Goal: Transaction & Acquisition: Purchase product/service

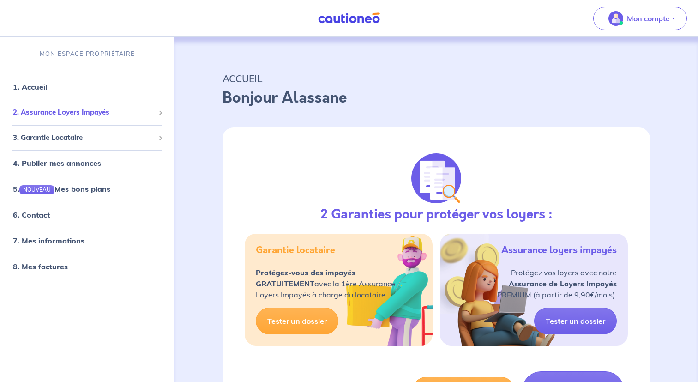
click at [85, 116] on span "2. Assurance Loyers Impayés" at bounding box center [84, 112] width 142 height 11
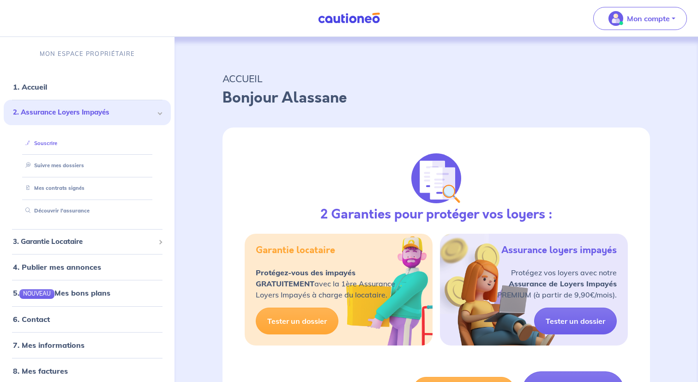
click at [57, 141] on link "Souscrire" at bounding box center [40, 142] width 36 height 6
click at [83, 169] on link "Suivre mes dossiers" at bounding box center [52, 165] width 61 height 6
click at [74, 168] on link "Suivre mes dossiers" at bounding box center [52, 165] width 61 height 6
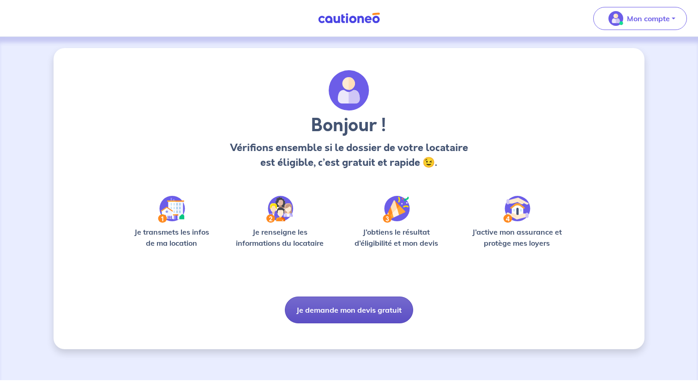
click at [326, 310] on button "Je demande mon devis gratuit" at bounding box center [349, 309] width 128 height 27
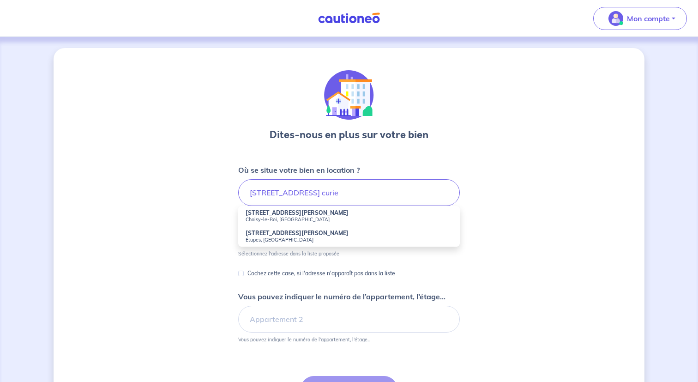
click at [309, 218] on small "Choisy-le-Roi, France" at bounding box center [349, 219] width 207 height 6
type input "1 Rue du Lieutenant Colonel Curie, Choisy-le-Roi, France"
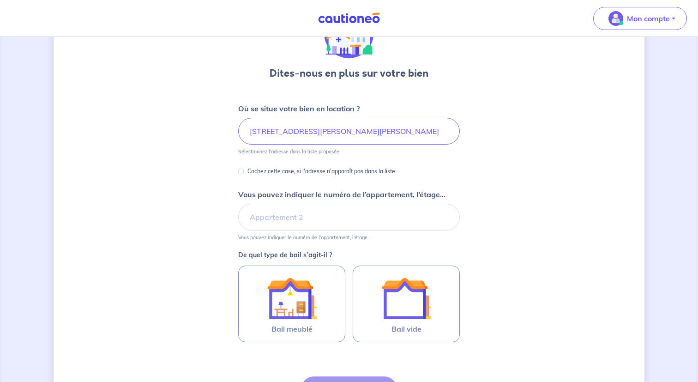
scroll to position [141, 0]
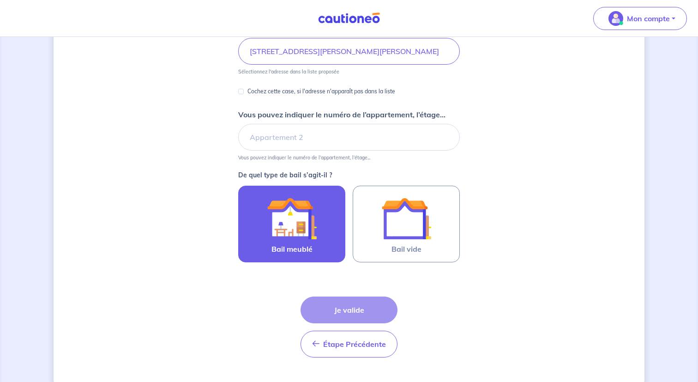
click at [282, 234] on img at bounding box center [292, 218] width 50 height 50
click at [0, 0] on input "Bail meublé" at bounding box center [0, 0] width 0 height 0
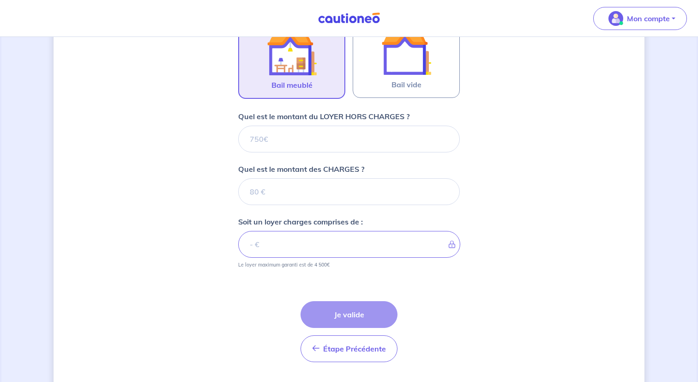
click at [319, 305] on form "Où se situe votre bien en location ? 1 Rue du Lieutenant Colonel Curie, Choisy-…" at bounding box center [349, 114] width 222 height 511
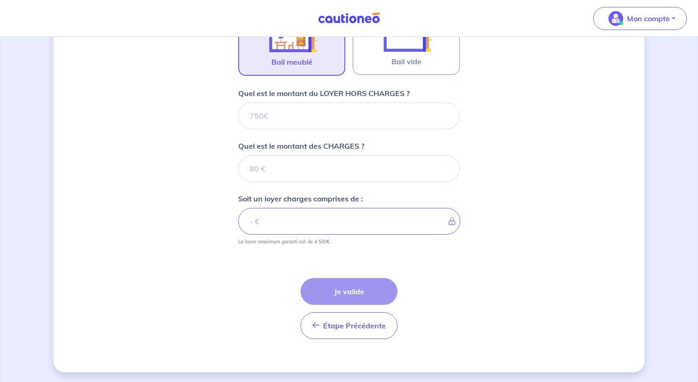
scroll to position [330, 0]
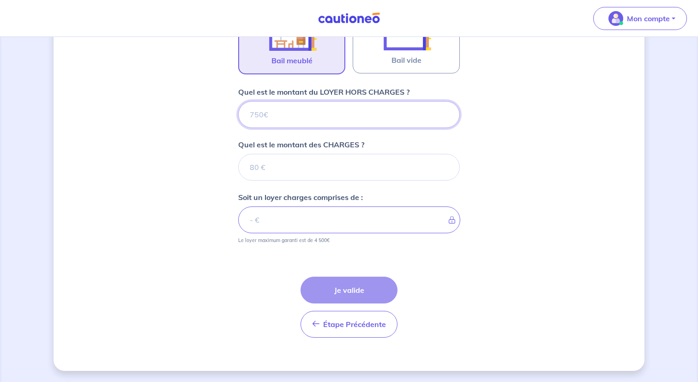
click at [312, 114] on input "Quel est le montant du LOYER HORS CHARGES ?" at bounding box center [349, 114] width 222 height 27
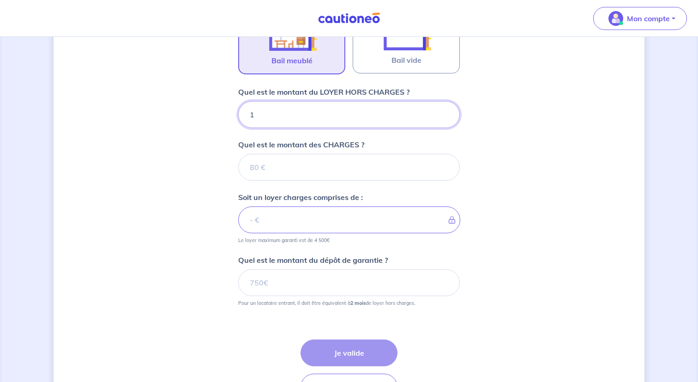
type input "11"
type input "1110"
type input "11"
type input "1100"
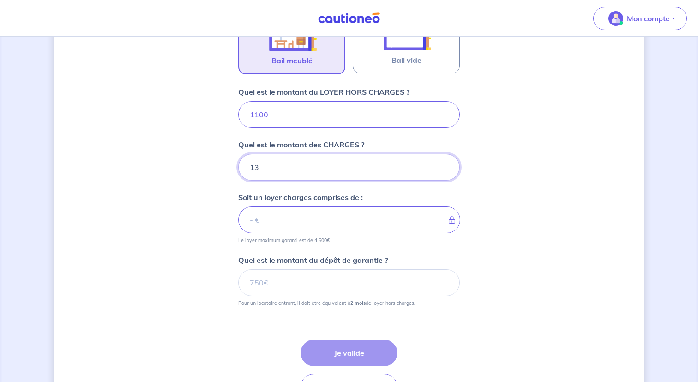
type input "130"
type input "1101"
type input "130"
type input "1230"
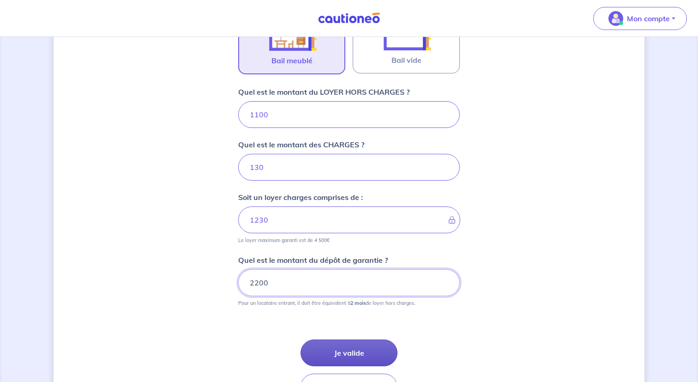
type input "2200"
click at [360, 348] on button "Je valide" at bounding box center [349, 352] width 97 height 27
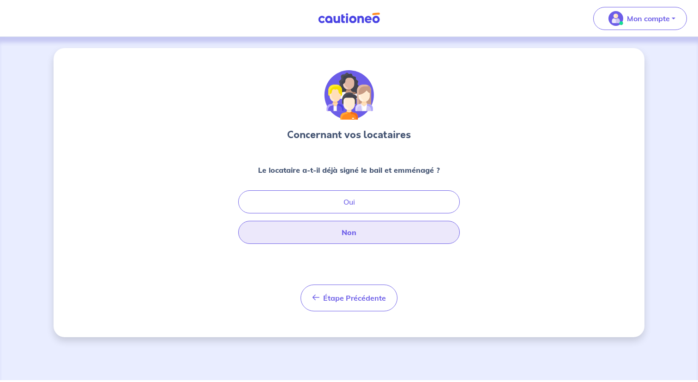
click at [347, 237] on button "Non" at bounding box center [349, 232] width 222 height 23
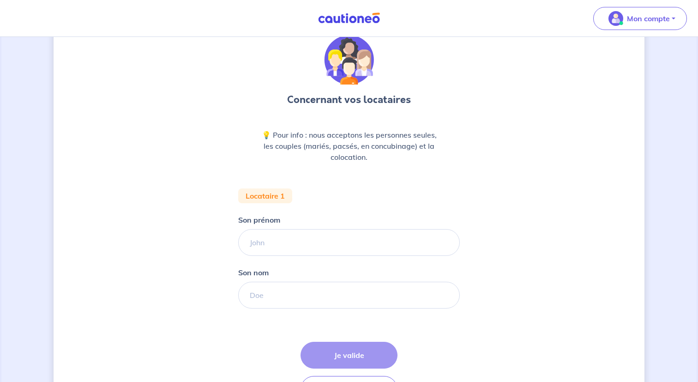
scroll to position [61, 0]
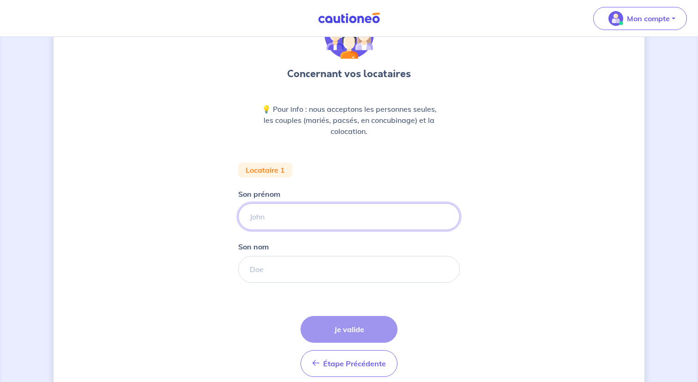
click at [337, 218] on input "Son prénom" at bounding box center [349, 216] width 222 height 27
click at [310, 269] on input "Son nom" at bounding box center [349, 269] width 222 height 27
type input "J"
click at [293, 268] on input "Son nom" at bounding box center [349, 269] width 222 height 27
paste input "JEANNE"
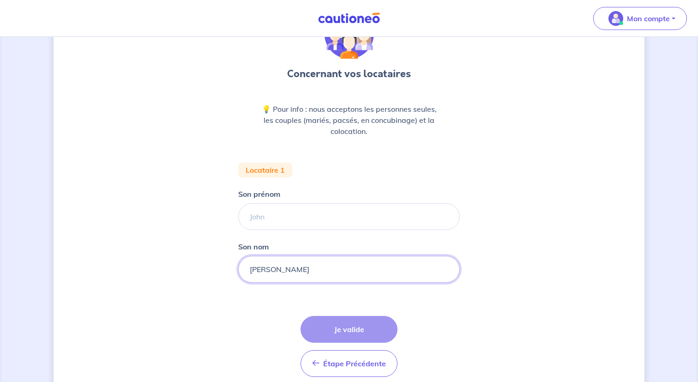
type input "JEANNE"
click at [315, 218] on input "Son prénom" at bounding box center [349, 216] width 222 height 27
paste input "CHRISTOPHER GREGORY"
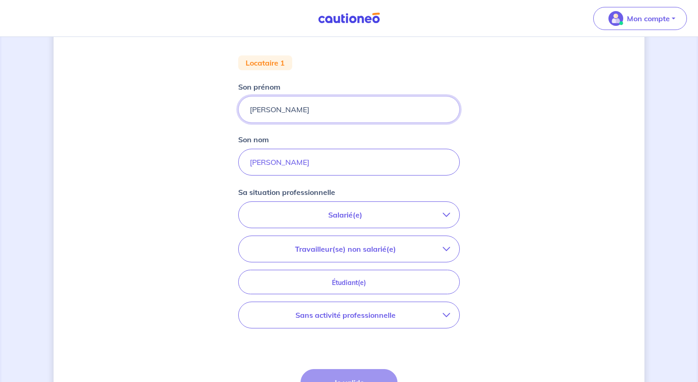
scroll to position [187, 0]
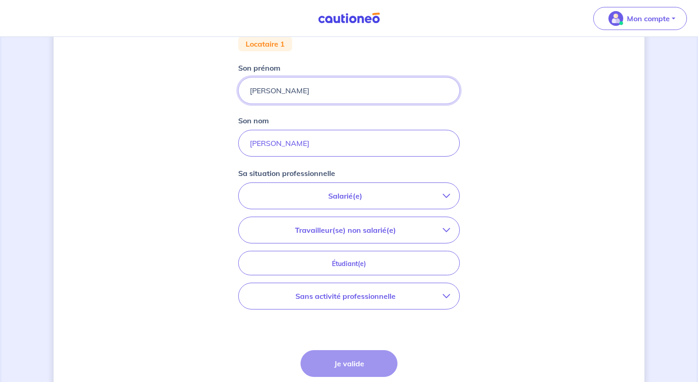
type input "CHRISTOPHER GREGORY"
click at [364, 198] on p "Salarié(e)" at bounding box center [345, 195] width 195 height 11
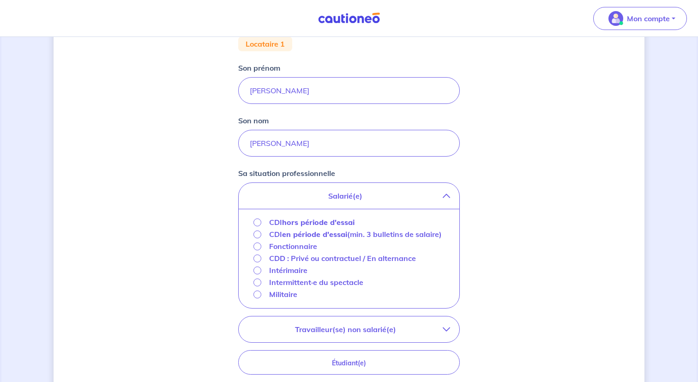
click at [341, 222] on strong "hors période d'essai" at bounding box center [318, 222] width 73 height 9
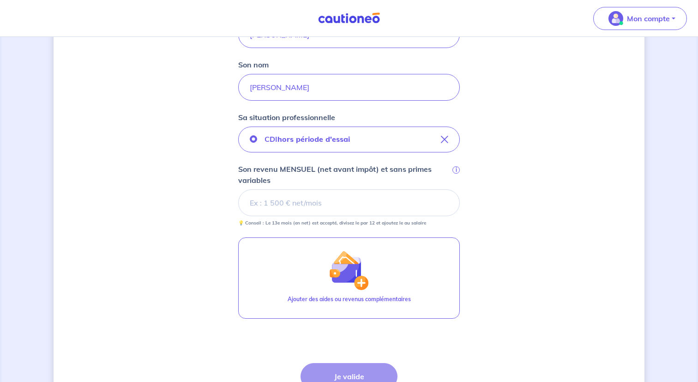
scroll to position [249, 0]
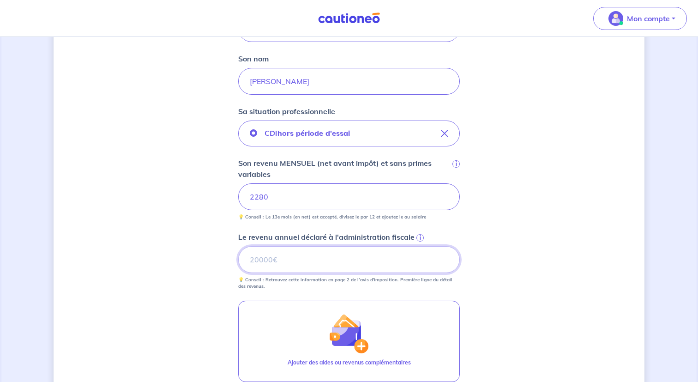
click at [332, 257] on input "Le revenu annuel déclaré à l'administration fiscale i" at bounding box center [349, 259] width 222 height 27
type input "22470"
click at [522, 208] on div "Concernant vos locataires 💡 Pour info : nous acceptons les personnes seules, le…" at bounding box center [349, 159] width 591 height 721
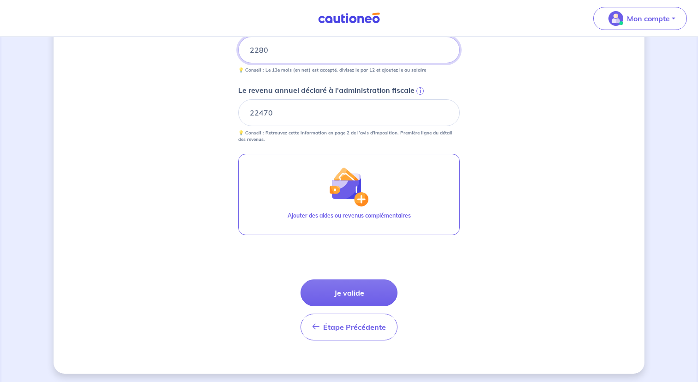
scroll to position [399, 0]
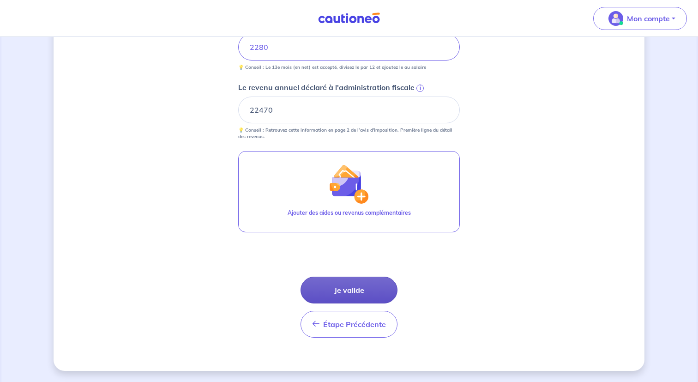
click at [341, 288] on button "Je valide" at bounding box center [349, 290] width 97 height 27
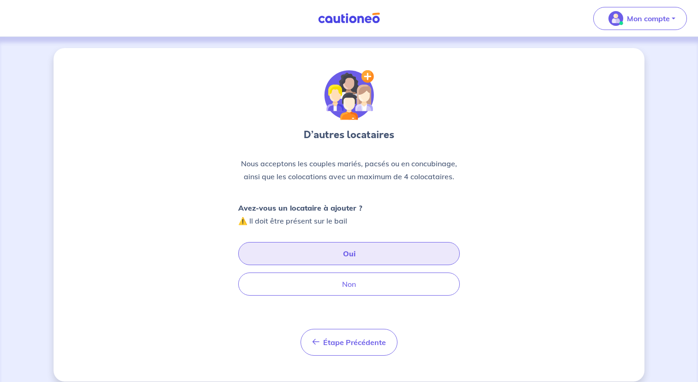
click at [350, 254] on button "Oui" at bounding box center [349, 253] width 222 height 23
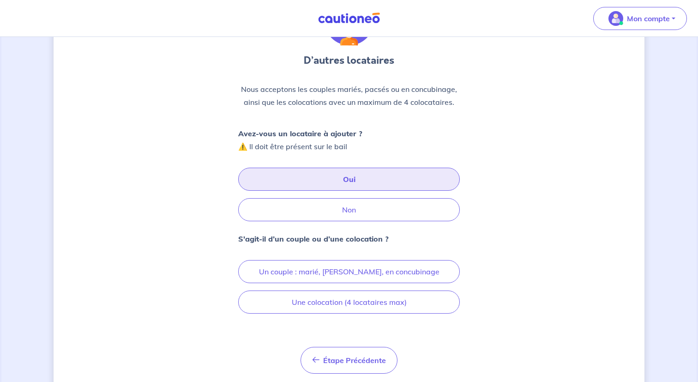
scroll to position [103, 0]
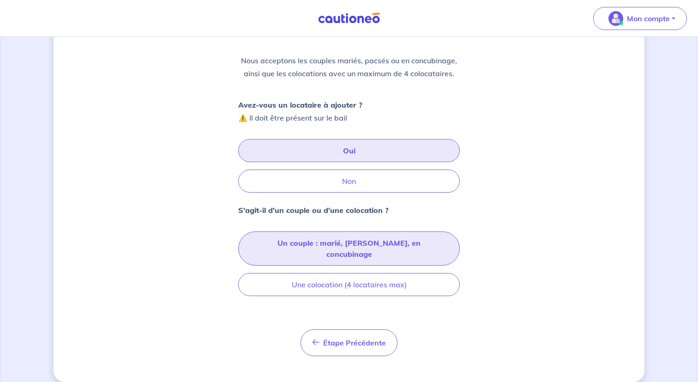
click at [331, 246] on button "Un couple : marié, pacsé, en concubinage" at bounding box center [349, 248] width 222 height 34
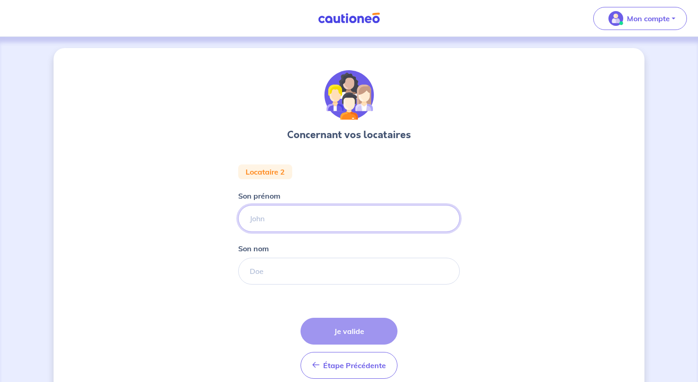
click at [306, 217] on input "Son prénom" at bounding box center [349, 218] width 222 height 27
click at [299, 222] on input "Son prénom" at bounding box center [349, 218] width 222 height 27
paste input "BARD KINALIE"
click at [287, 217] on input "BARD KINALIE" at bounding box center [349, 218] width 222 height 27
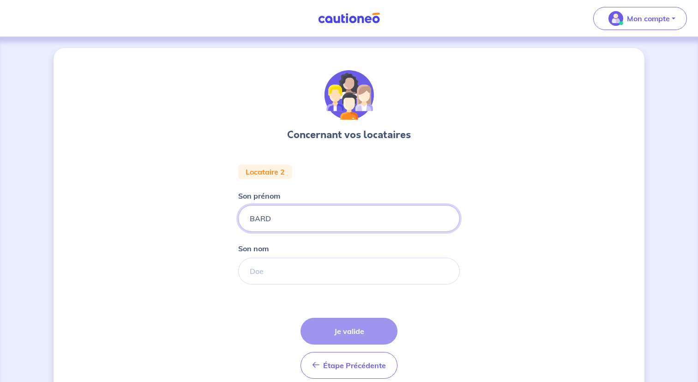
type input "BARD"
click at [285, 275] on input "Son nom" at bounding box center [349, 271] width 222 height 27
paste input "KINALIE"
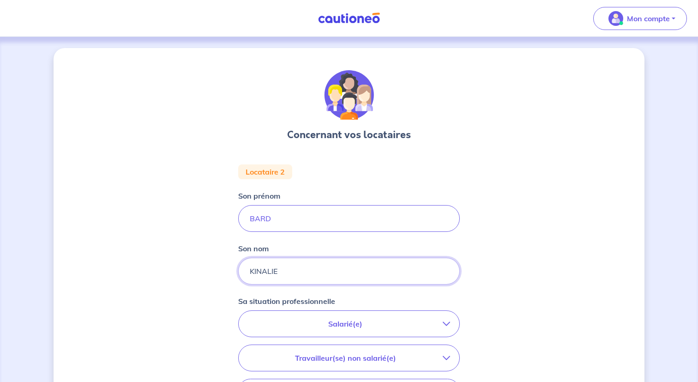
type input "KINALIE"
click at [328, 319] on p "Salarié(e)" at bounding box center [345, 323] width 195 height 11
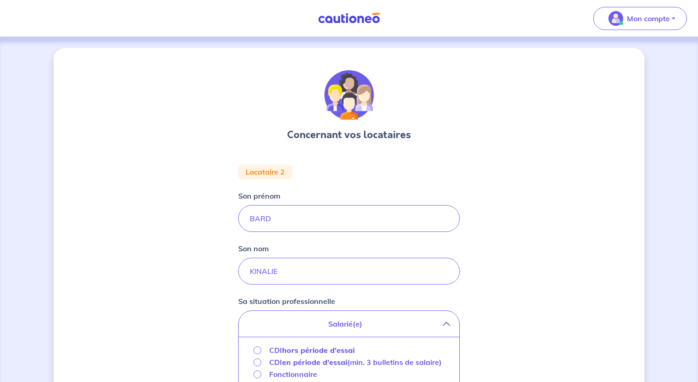
click at [320, 350] on strong "hors période d'essai" at bounding box center [318, 349] width 73 height 9
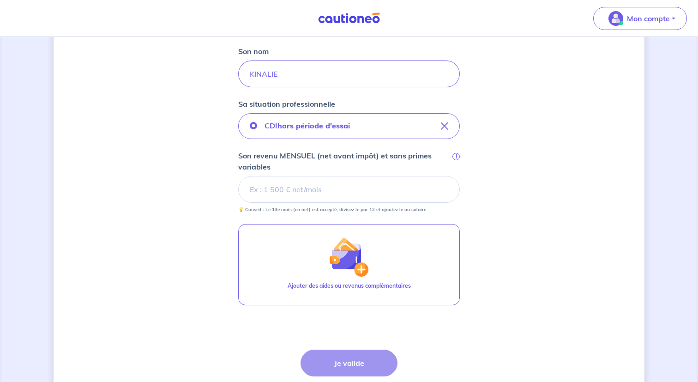
scroll to position [198, 0]
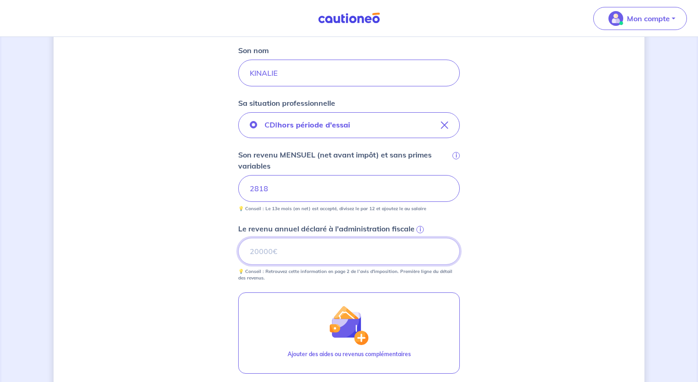
click at [408, 251] on input "Le revenu annuel déclaré à l'administration fiscale i" at bounding box center [349, 251] width 222 height 27
click at [314, 250] on input "Le revenu annuel déclaré à l'administration fiscale i" at bounding box center [349, 251] width 222 height 27
type input "24725"
click at [520, 210] on div "Concernant vos locataires Locataire 2 Son prénom BARD Son nom KINALIE Sa situat…" at bounding box center [349, 181] width 591 height 662
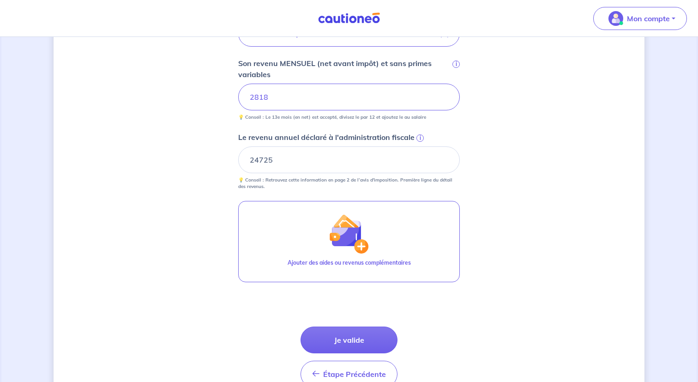
scroll to position [339, 0]
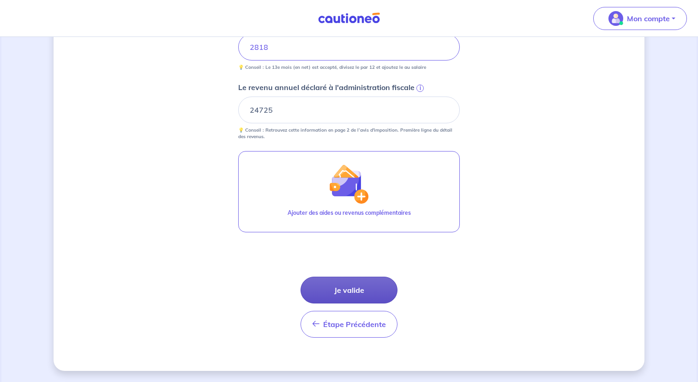
click at [353, 287] on button "Je valide" at bounding box center [349, 290] width 97 height 27
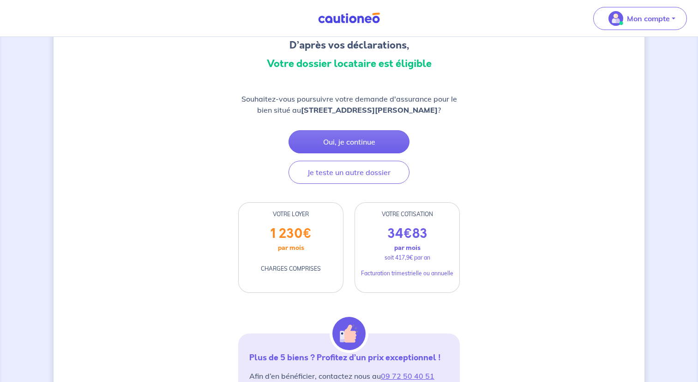
scroll to position [84, 0]
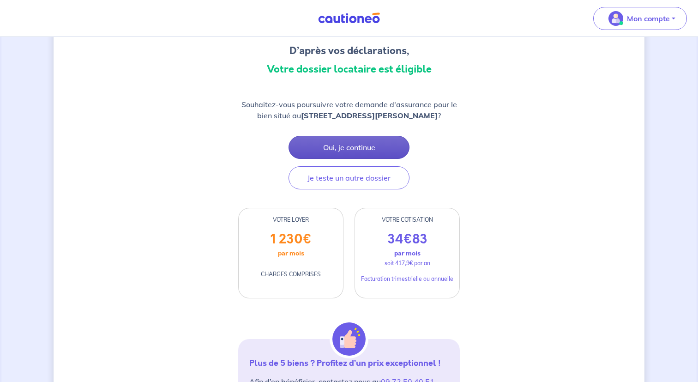
click at [386, 159] on button "Oui, je continue" at bounding box center [349, 147] width 121 height 23
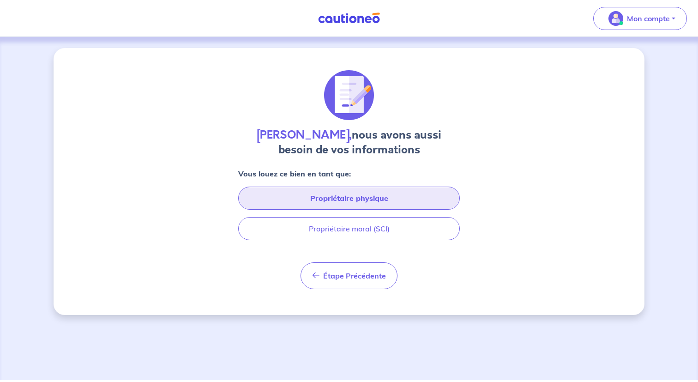
click at [385, 198] on button "Propriétaire physique" at bounding box center [349, 198] width 222 height 23
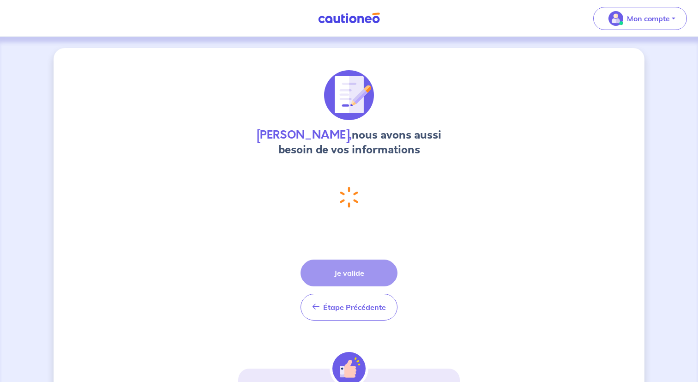
select select "FR"
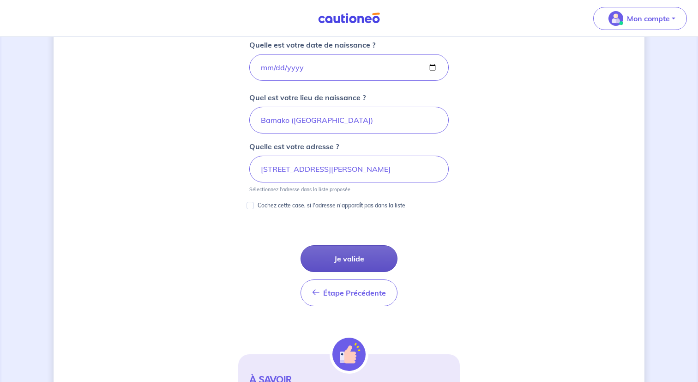
click at [353, 259] on button "Je valide" at bounding box center [349, 258] width 97 height 27
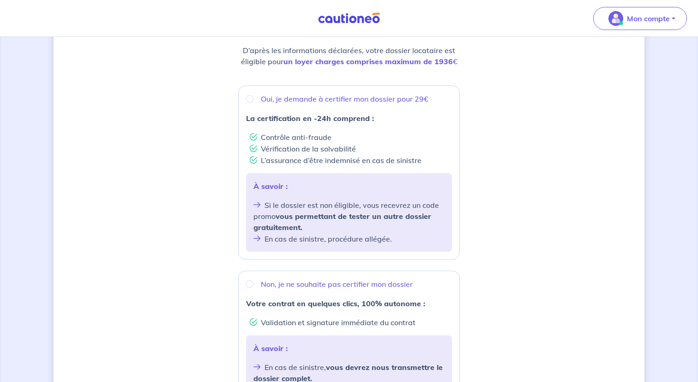
scroll to position [133, 0]
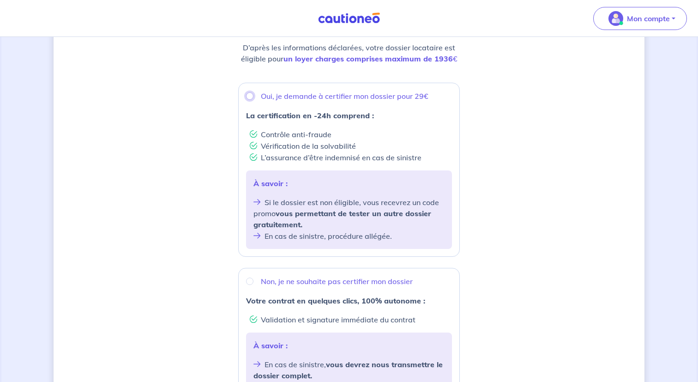
click at [251, 97] on input "Oui, je demande à certifier mon dossier pour 29€" at bounding box center [249, 95] width 7 height 7
radio input "true"
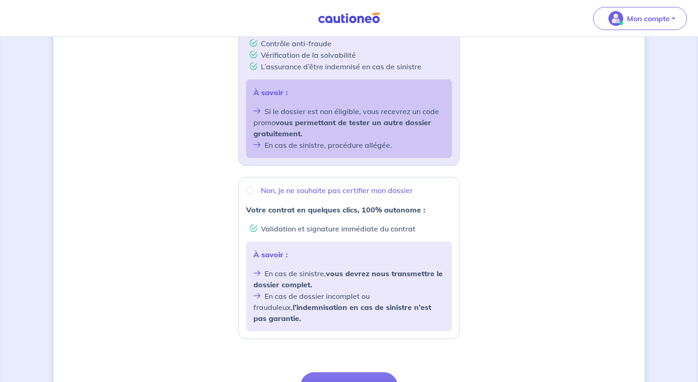
scroll to position [308, 0]
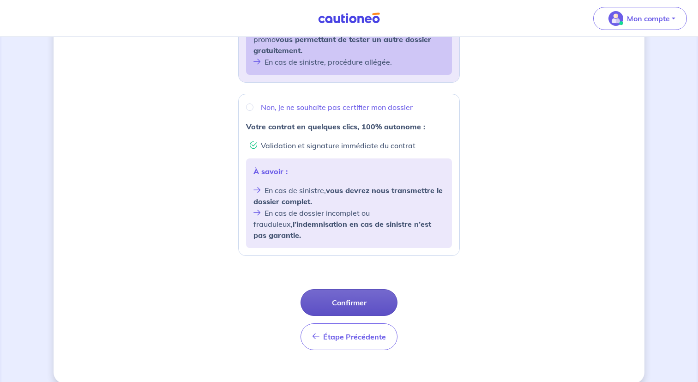
click at [339, 295] on button "Confirmer" at bounding box center [349, 302] width 97 height 27
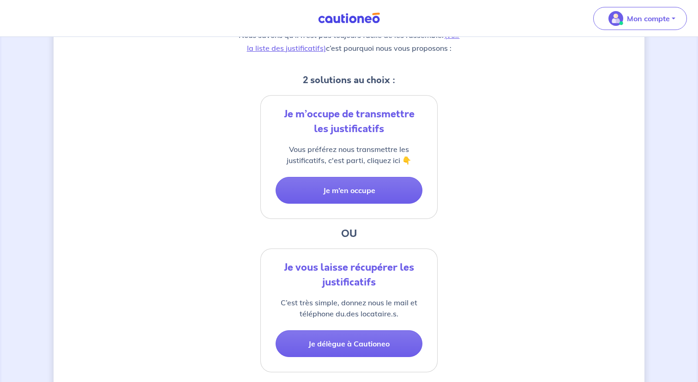
scroll to position [160, 0]
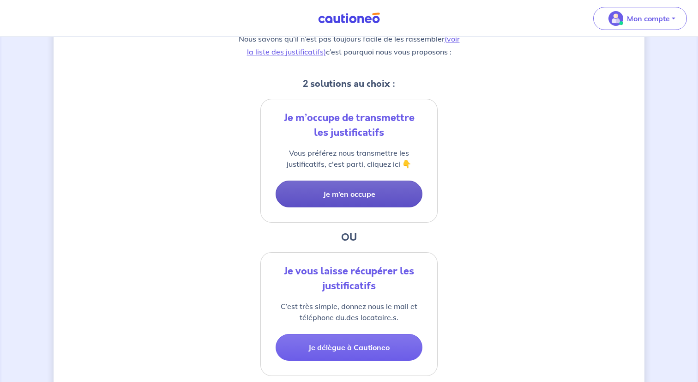
click at [355, 190] on button "Je m’en occupe" at bounding box center [349, 194] width 147 height 27
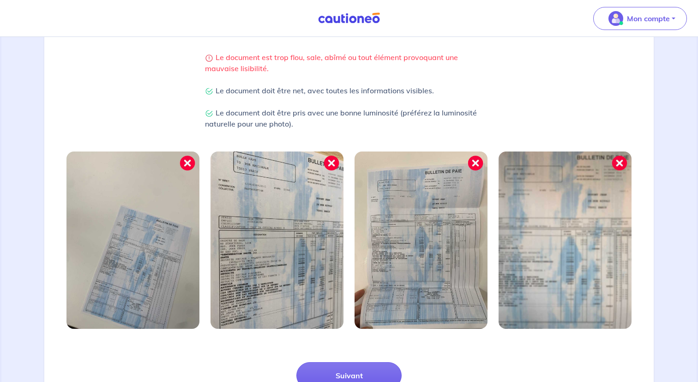
scroll to position [230, 0]
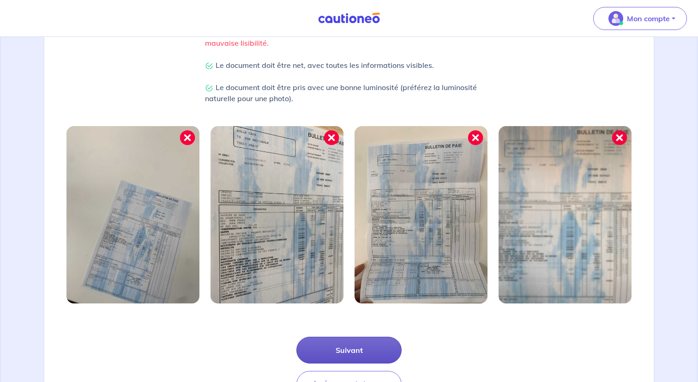
click at [353, 354] on button "Suivant" at bounding box center [348, 350] width 105 height 27
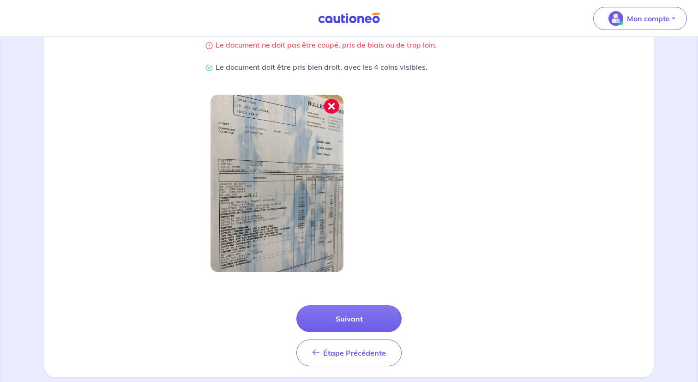
scroll to position [221, 0]
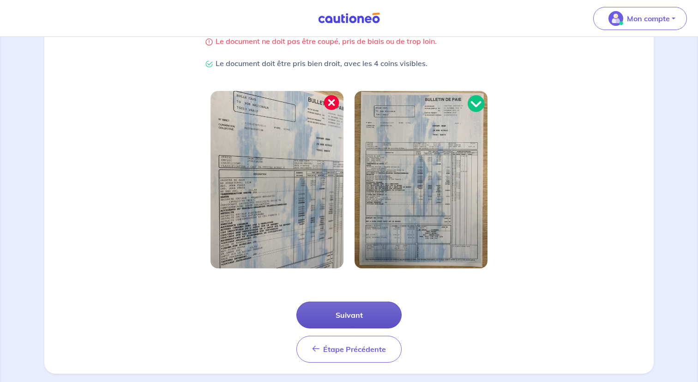
click at [351, 313] on button "Suivant" at bounding box center [348, 315] width 105 height 27
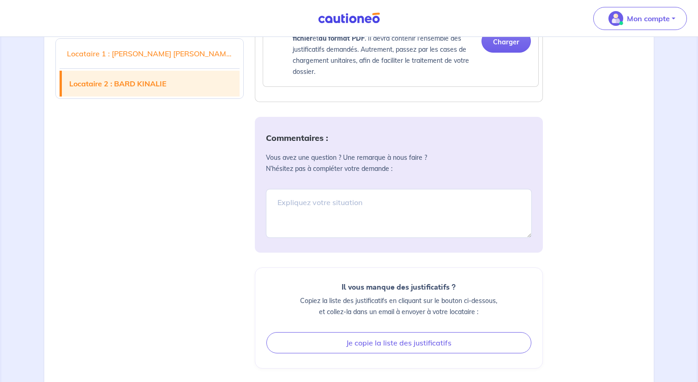
scroll to position [1534, 0]
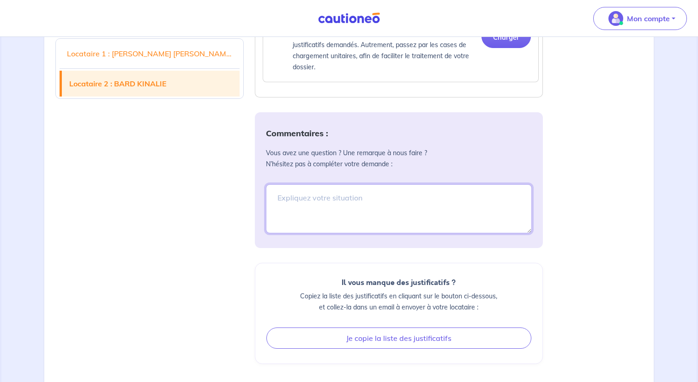
click at [355, 224] on textarea at bounding box center [399, 208] width 266 height 49
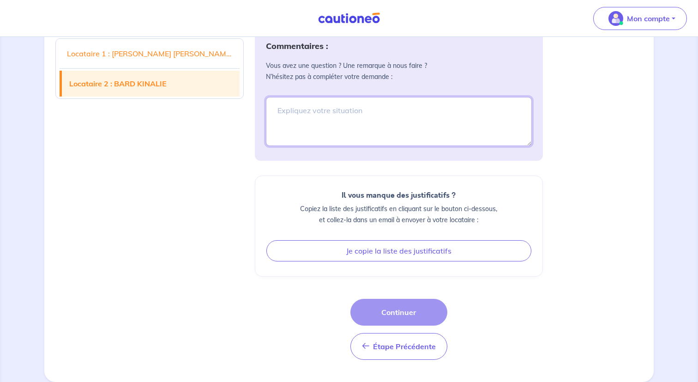
scroll to position [1643, 0]
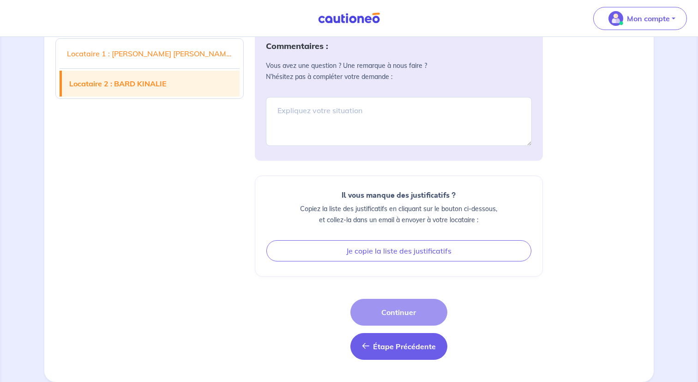
click at [390, 347] on span "Étape Précédente" at bounding box center [404, 346] width 63 height 9
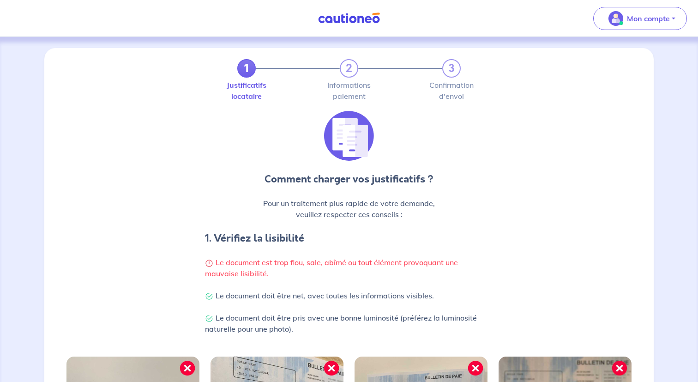
scroll to position [279, 0]
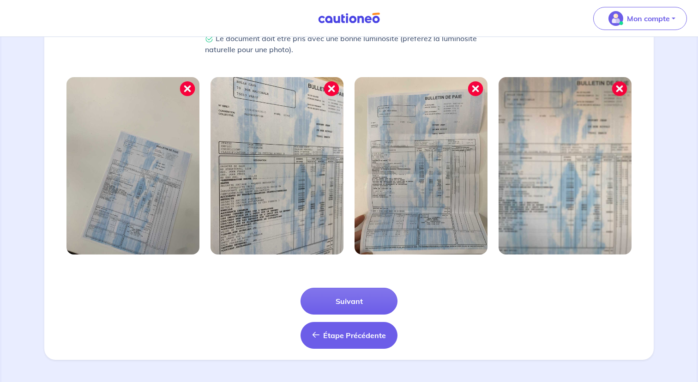
click at [358, 342] on button "Étape Précédente Précédent" at bounding box center [349, 335] width 97 height 27
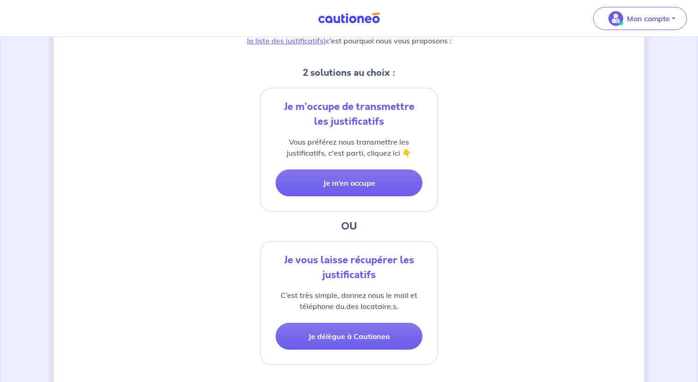
scroll to position [243, 0]
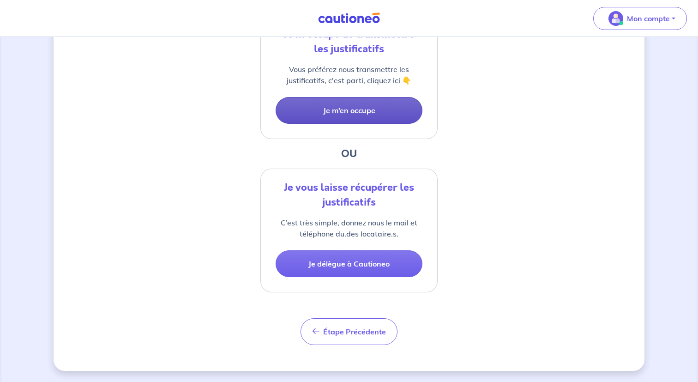
click at [365, 115] on button "Je m’en occupe" at bounding box center [349, 110] width 147 height 27
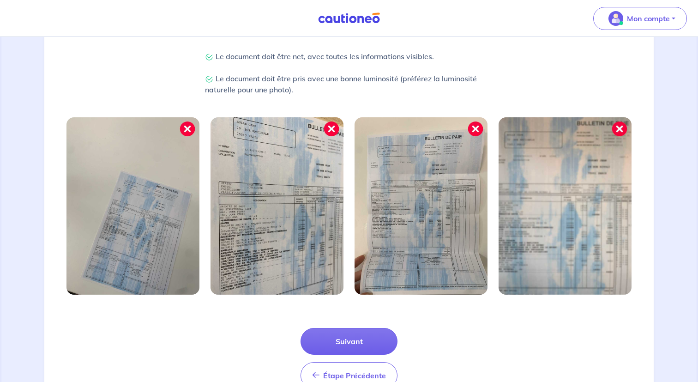
scroll to position [247, 0]
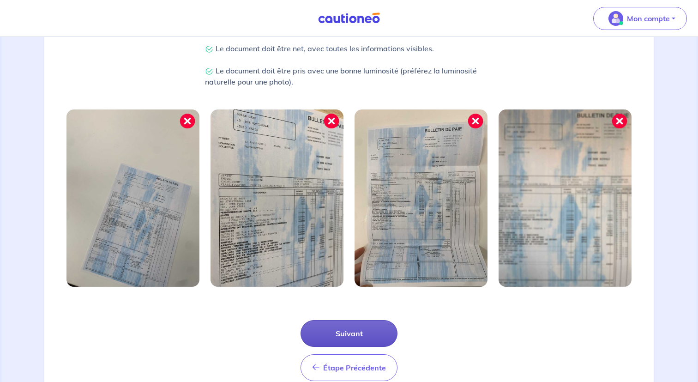
click at [359, 332] on button "Suivant" at bounding box center [349, 333] width 97 height 27
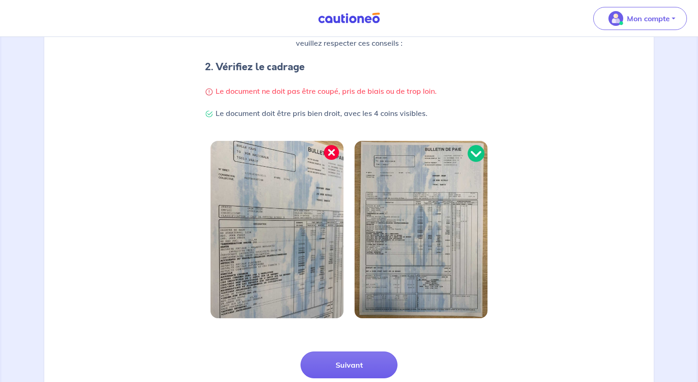
scroll to position [235, 0]
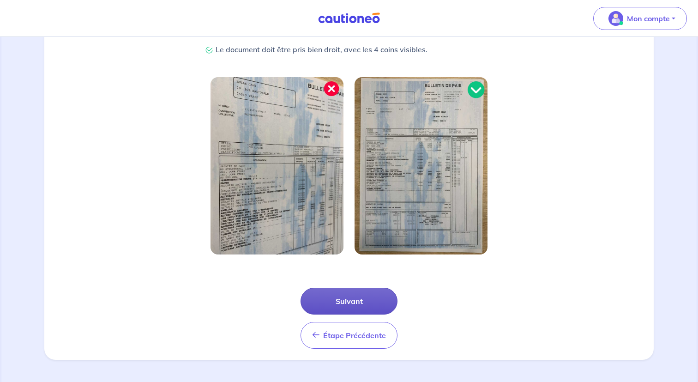
click at [345, 296] on button "Suivant" at bounding box center [349, 301] width 97 height 27
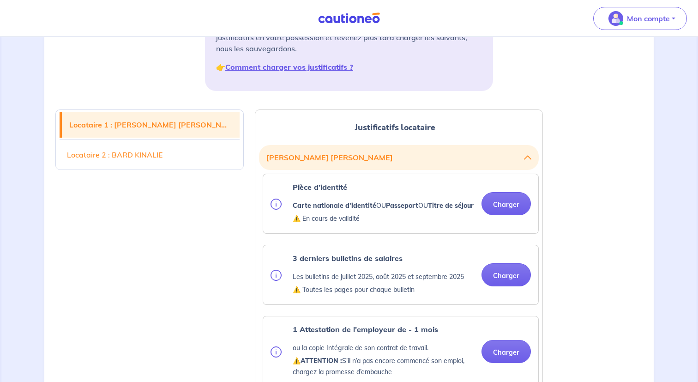
scroll to position [168, 0]
click at [500, 212] on button "Charger" at bounding box center [506, 203] width 49 height 23
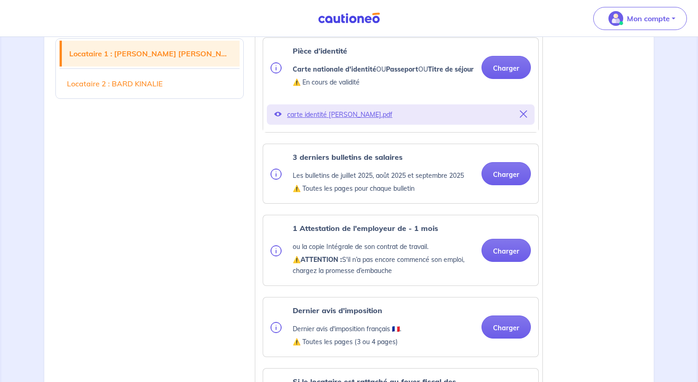
scroll to position [311, 0]
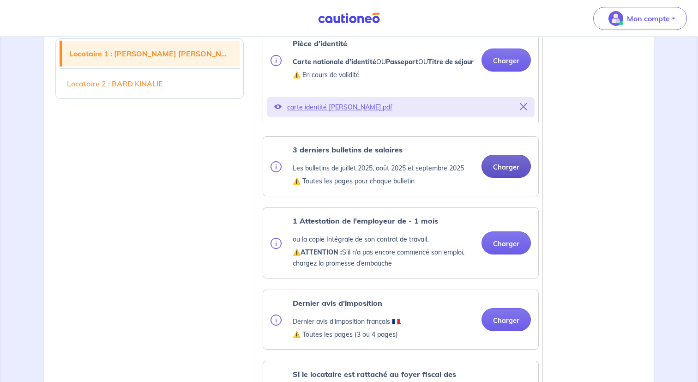
click at [498, 178] on button "Charger" at bounding box center [506, 166] width 49 height 23
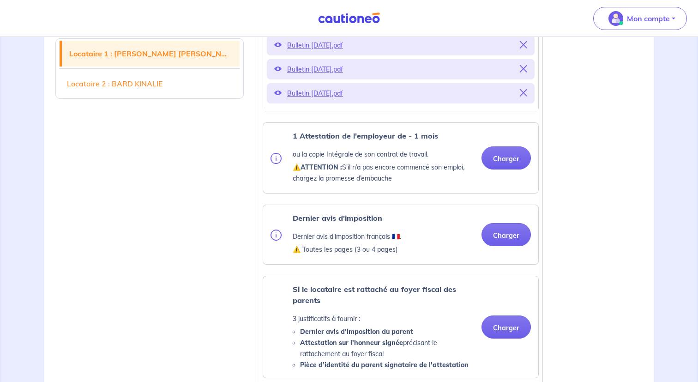
scroll to position [474, 0]
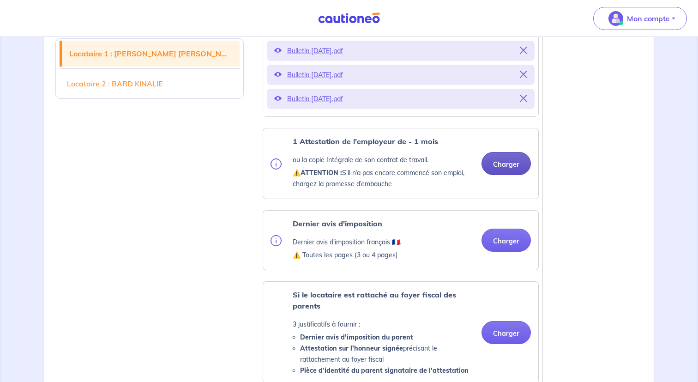
click at [497, 173] on button "Charger" at bounding box center [506, 163] width 49 height 23
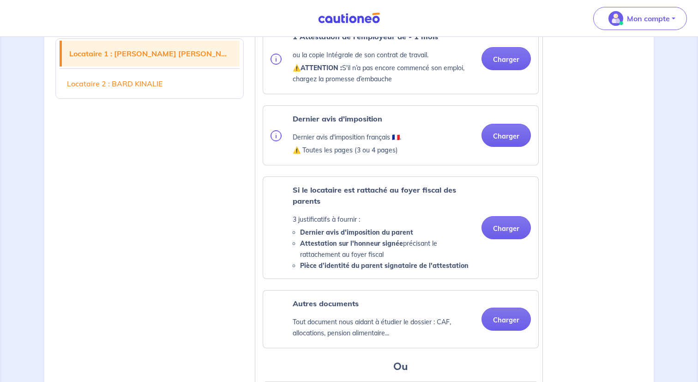
scroll to position [581, 0]
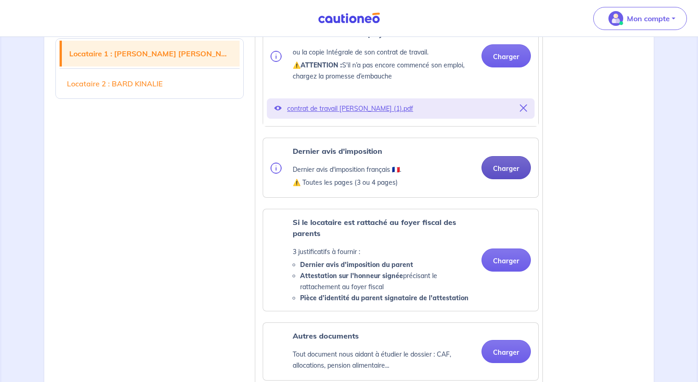
click at [505, 175] on button "Charger" at bounding box center [506, 167] width 49 height 23
click at [504, 179] on button "Charger" at bounding box center [506, 167] width 49 height 23
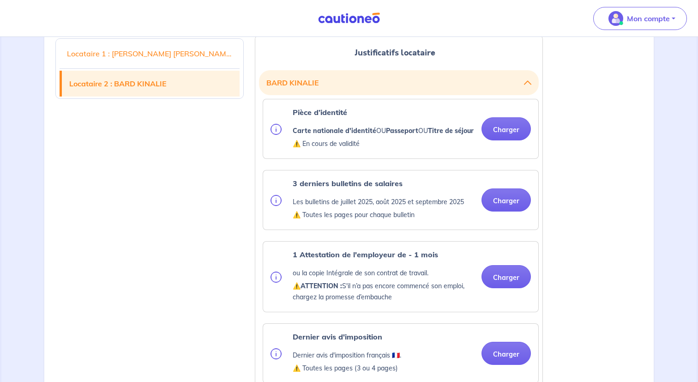
scroll to position [1137, 0]
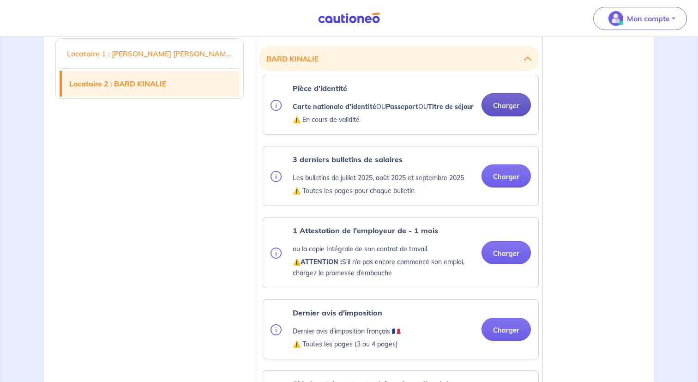
click at [504, 116] on button "Charger" at bounding box center [506, 104] width 49 height 23
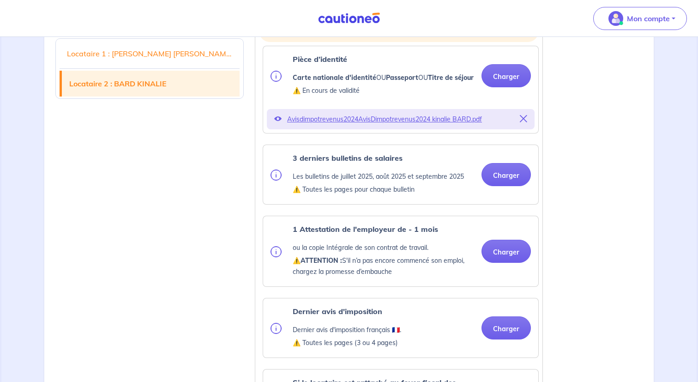
scroll to position [1172, 0]
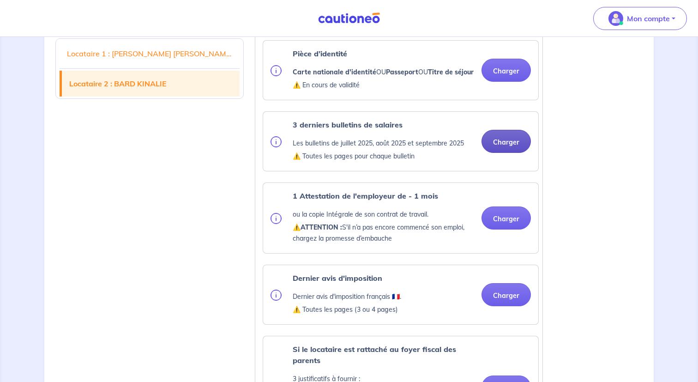
click at [496, 171] on div "3 derniers bulletins de salaires Les bulletins de juillet 2025, août 2025 et se…" at bounding box center [400, 141] width 275 height 59
click at [500, 153] on button "Charger" at bounding box center [506, 141] width 49 height 23
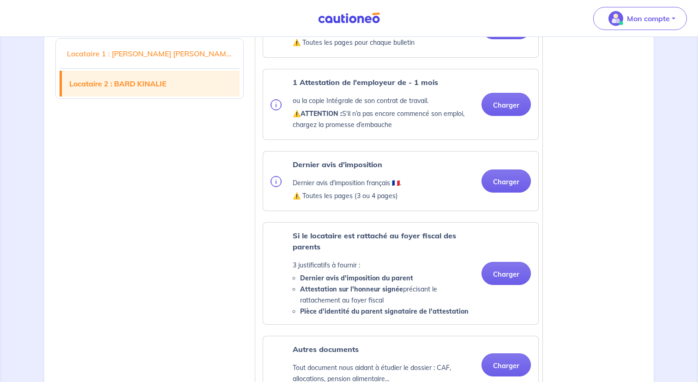
scroll to position [1311, 0]
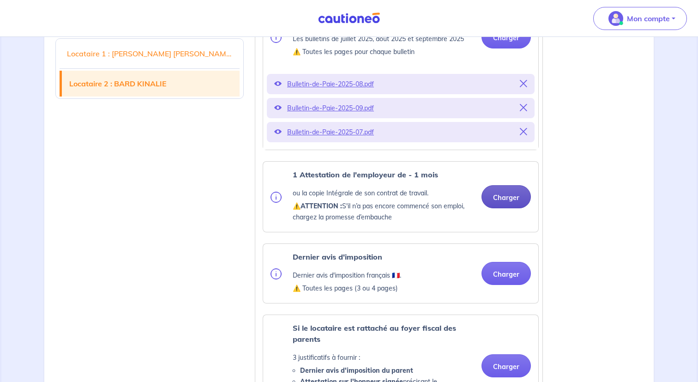
click at [500, 208] on button "Charger" at bounding box center [506, 196] width 49 height 23
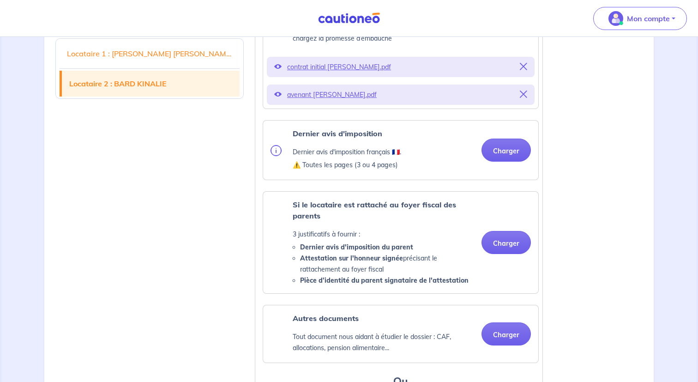
scroll to position [1496, 0]
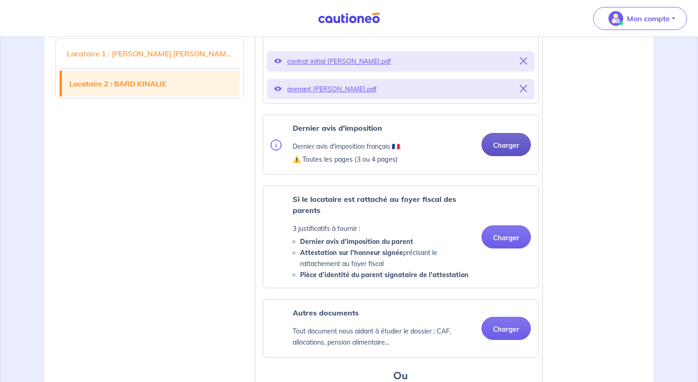
click at [502, 156] on button "Charger" at bounding box center [506, 144] width 49 height 23
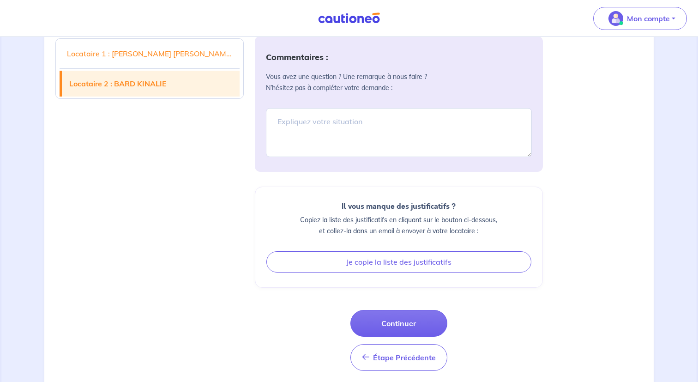
scroll to position [2044, 0]
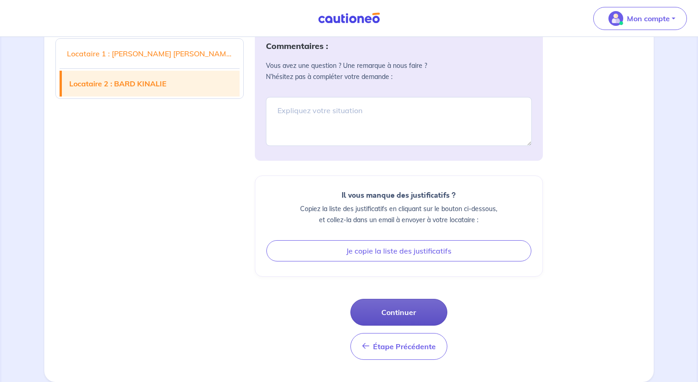
click at [408, 308] on button "Continuer" at bounding box center [398, 312] width 97 height 27
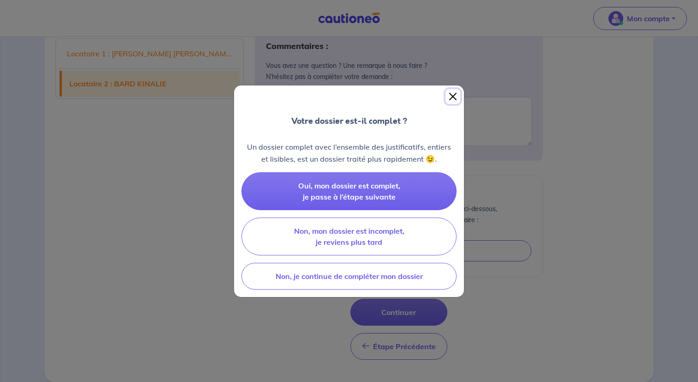
click at [451, 98] on button "Close" at bounding box center [453, 96] width 15 height 15
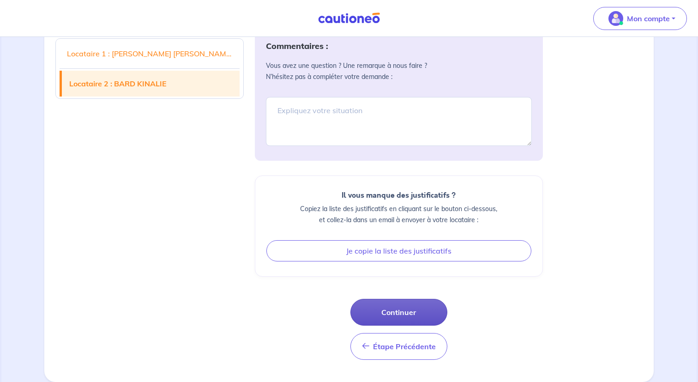
click at [402, 311] on button "Continuer" at bounding box center [398, 312] width 97 height 27
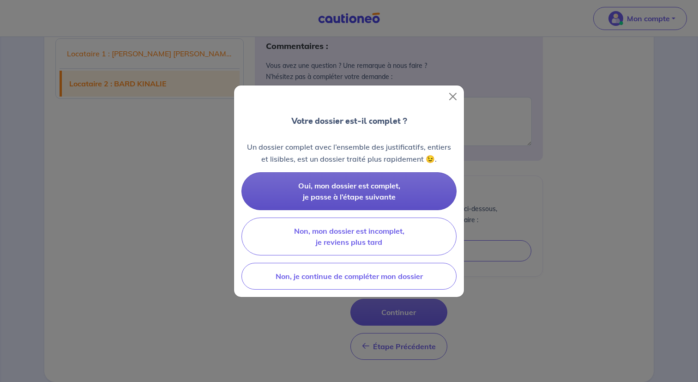
click at [399, 197] on button "Oui, mon dossier est complet, je passe à l’étape suivante" at bounding box center [349, 191] width 215 height 38
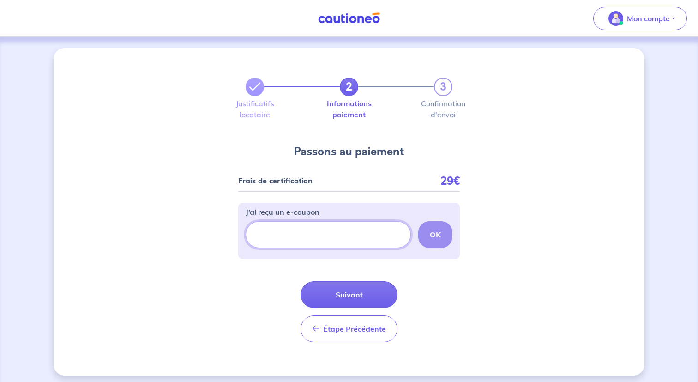
click at [369, 235] on input "J’ai reçu un e-coupon" at bounding box center [328, 234] width 165 height 27
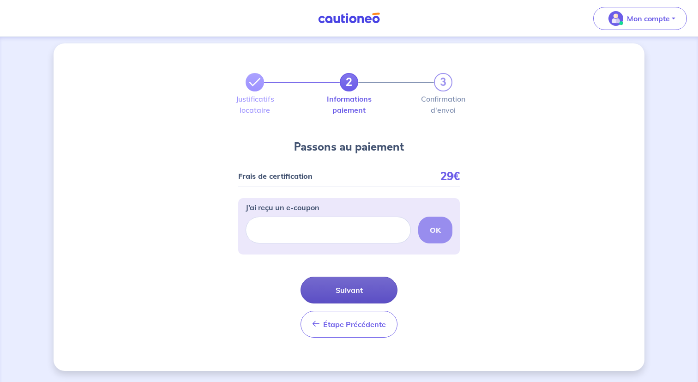
click at [351, 289] on button "Suivant" at bounding box center [349, 290] width 97 height 27
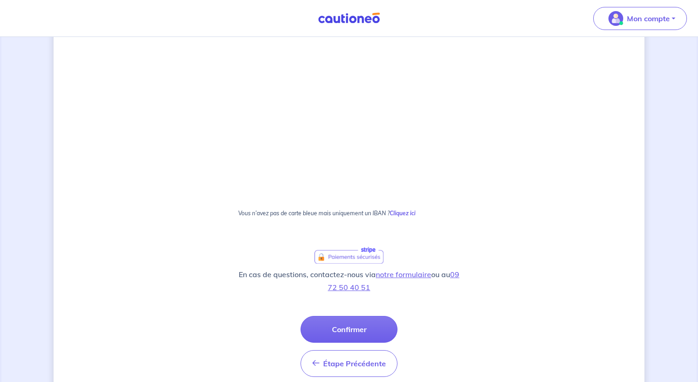
scroll to position [277, 0]
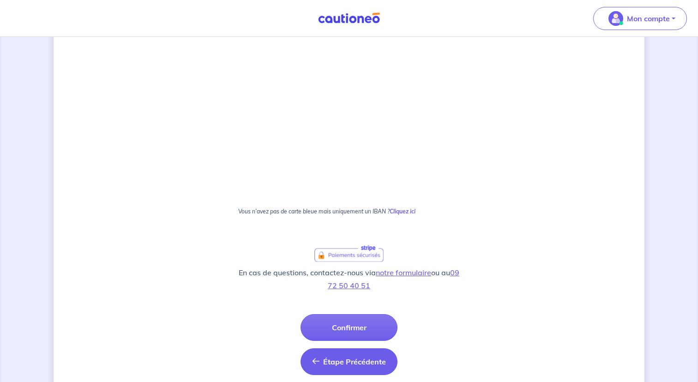
click at [368, 358] on span "Étape Précédente" at bounding box center [354, 361] width 63 height 9
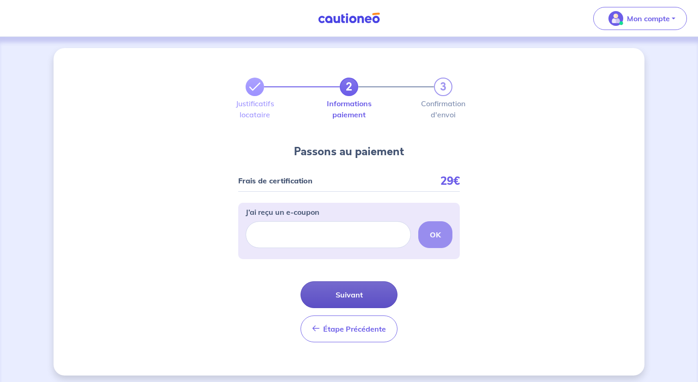
click at [364, 300] on button "Suivant" at bounding box center [349, 294] width 97 height 27
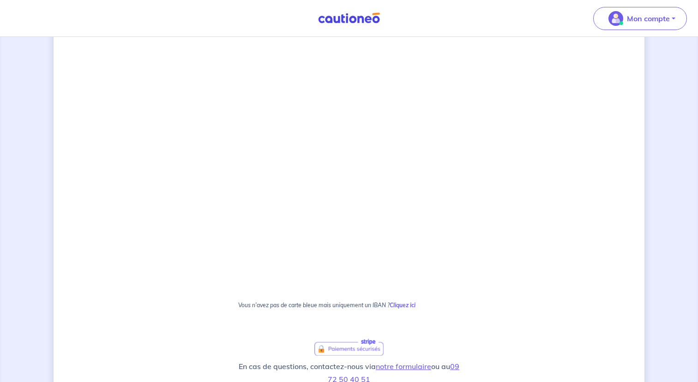
scroll to position [314, 0]
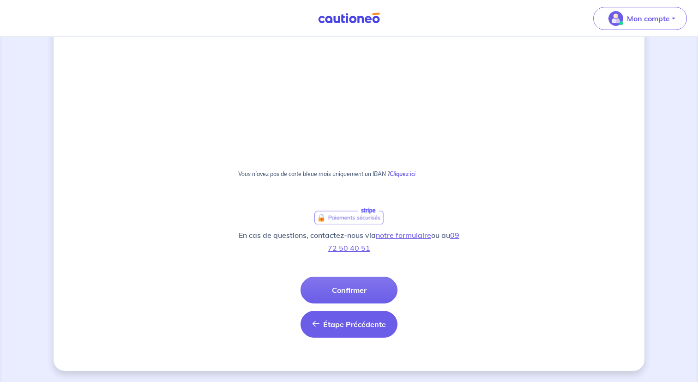
click at [349, 329] on button "Étape Précédente Précédent" at bounding box center [349, 324] width 97 height 27
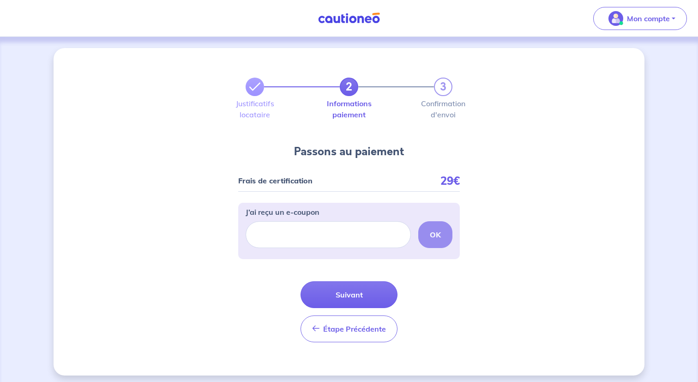
click at [349, 329] on span "Étape Précédente" at bounding box center [354, 328] width 63 height 9
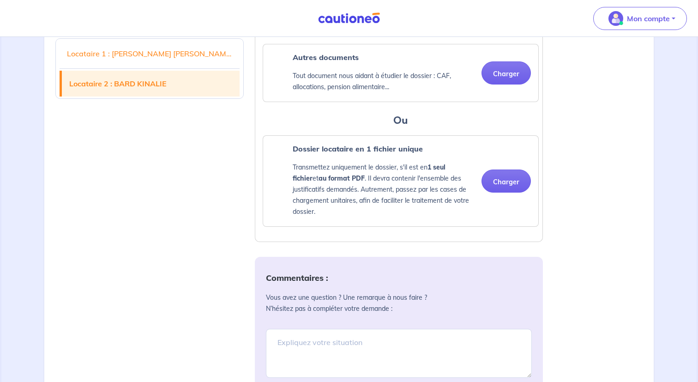
scroll to position [2044, 0]
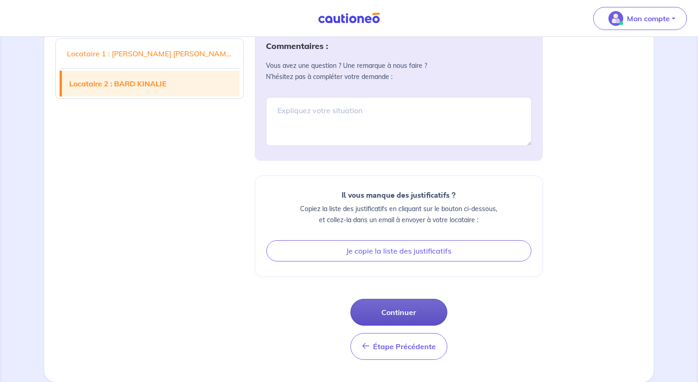
click at [406, 314] on button "Continuer" at bounding box center [398, 312] width 97 height 27
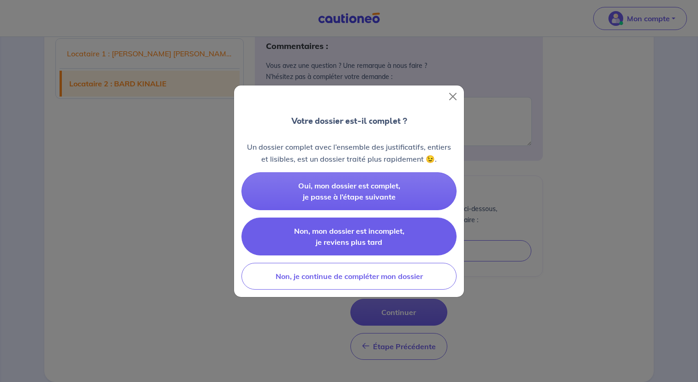
click at [376, 241] on span "Non, mon dossier est incomplet, je reviens plus tard" at bounding box center [349, 236] width 110 height 20
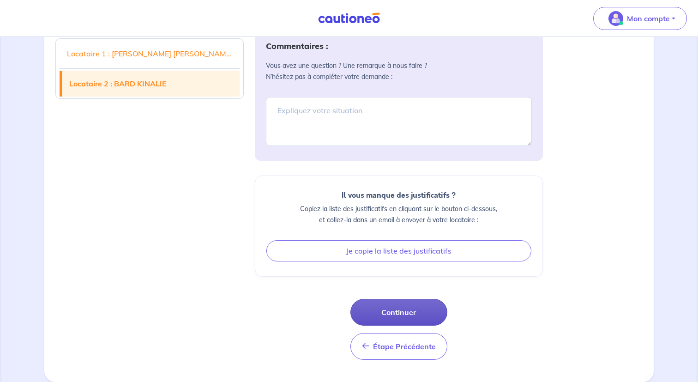
click at [398, 312] on button "Continuer" at bounding box center [398, 312] width 97 height 27
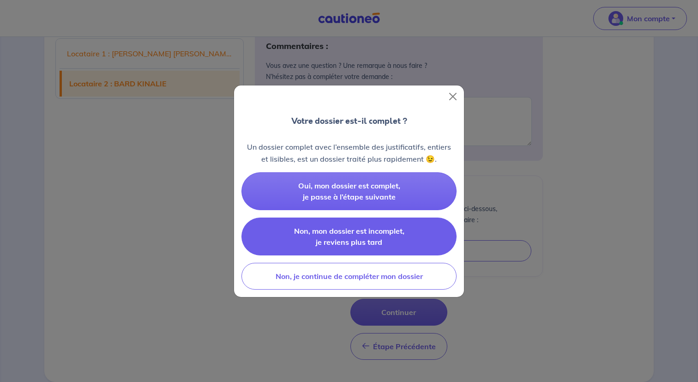
click at [386, 242] on button "Non, mon dossier est incomplet, je reviens plus tard" at bounding box center [349, 237] width 215 height 38
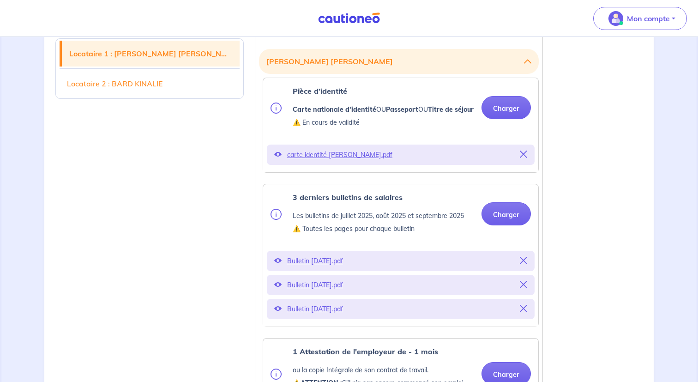
scroll to position [0, 0]
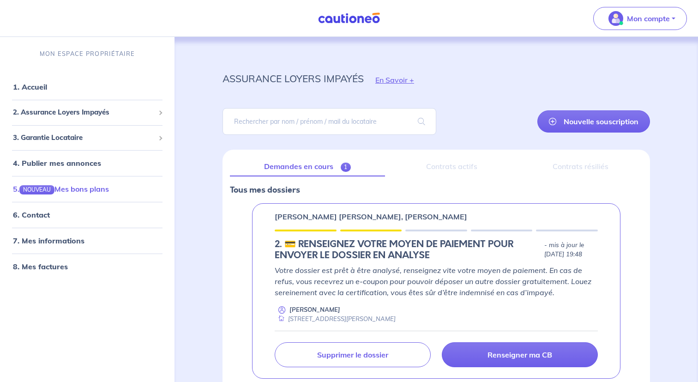
click at [99, 187] on link "5. NOUVEAU Mes bons plans" at bounding box center [61, 188] width 96 height 9
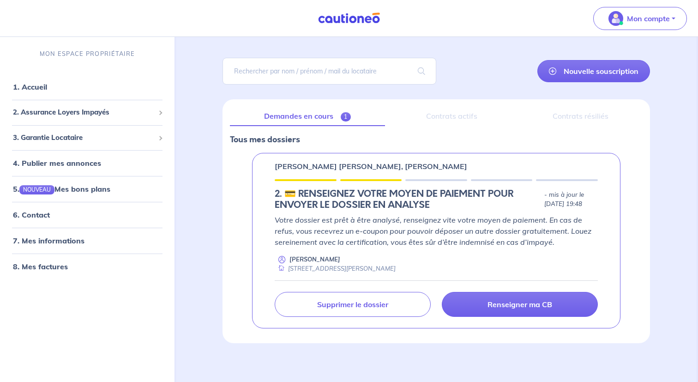
scroll to position [56, 0]
